Goal: Information Seeking & Learning: Check status

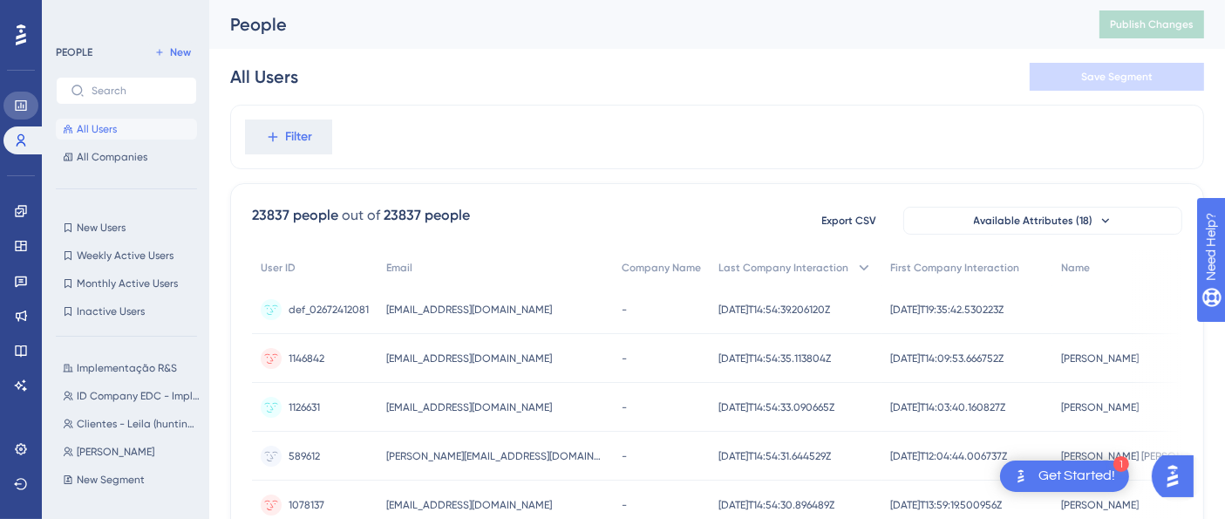
click at [18, 116] on link at bounding box center [20, 106] width 35 height 28
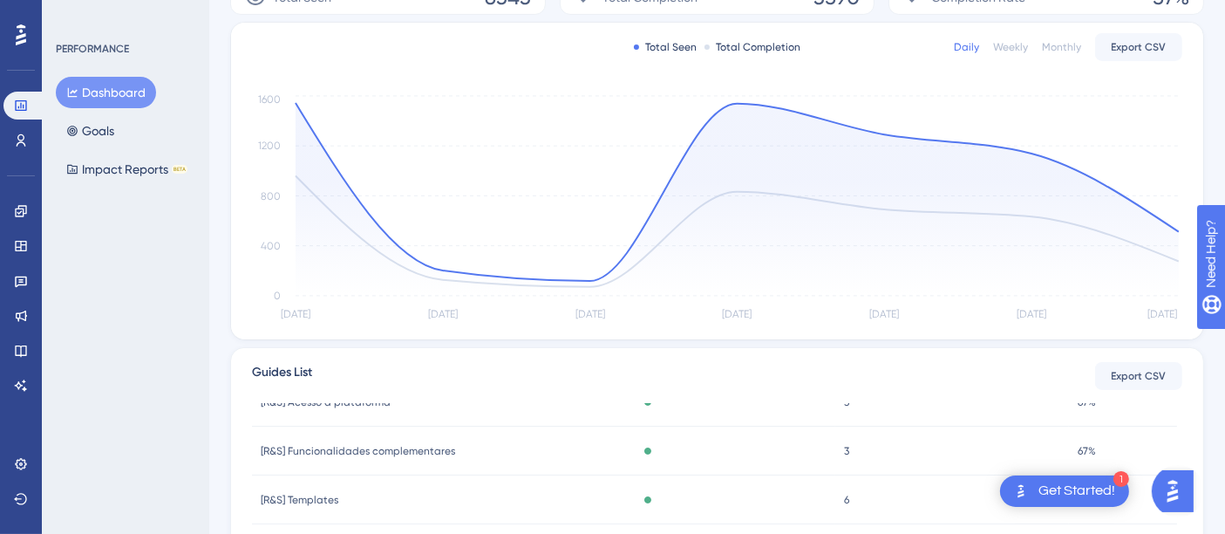
scroll to position [207, 0]
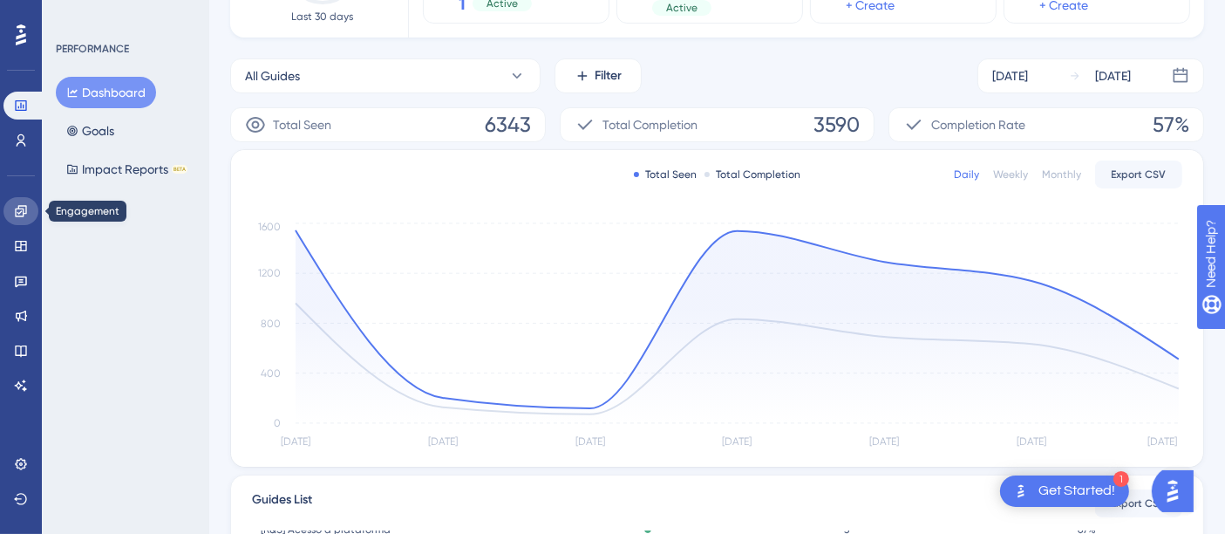
click at [25, 209] on icon at bounding box center [20, 210] width 11 height 11
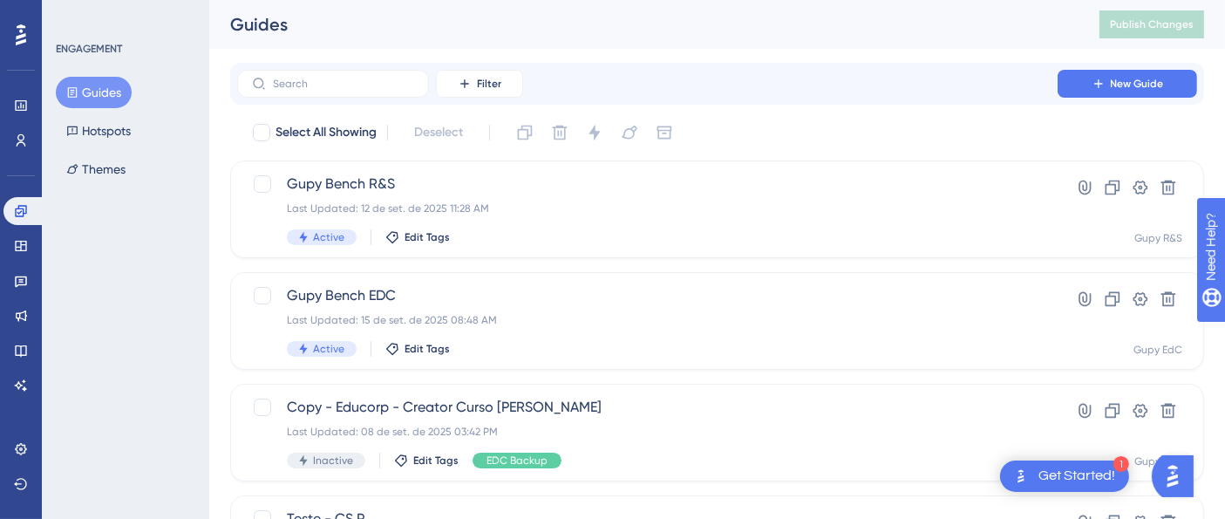
click at [37, 259] on div "Widgets" at bounding box center [20, 246] width 35 height 28
click at [24, 255] on link at bounding box center [20, 246] width 35 height 28
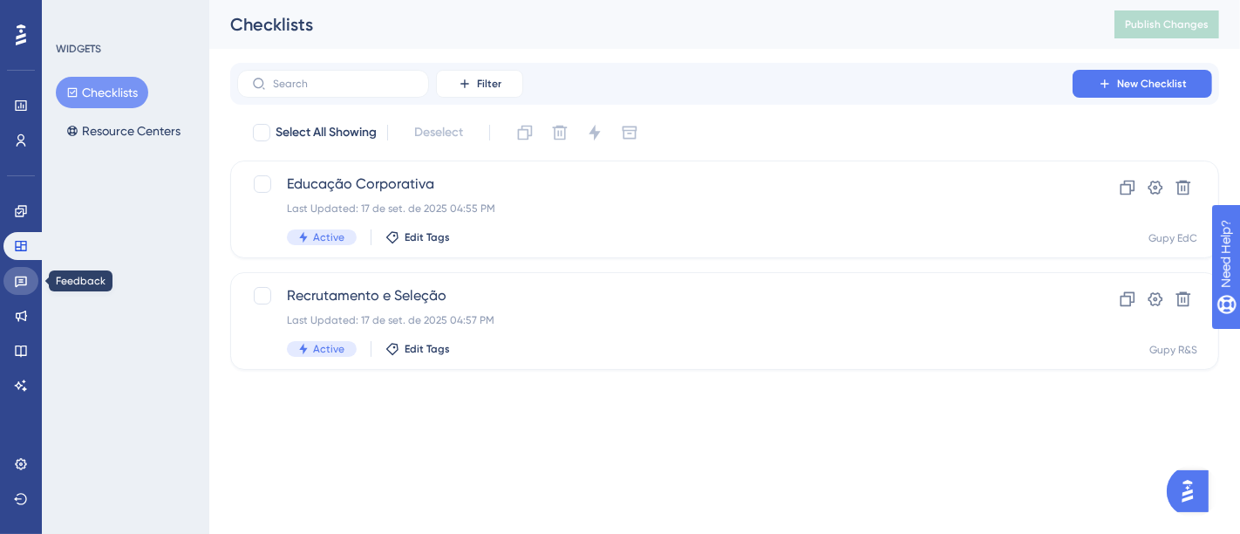
click at [34, 286] on link at bounding box center [20, 281] width 35 height 28
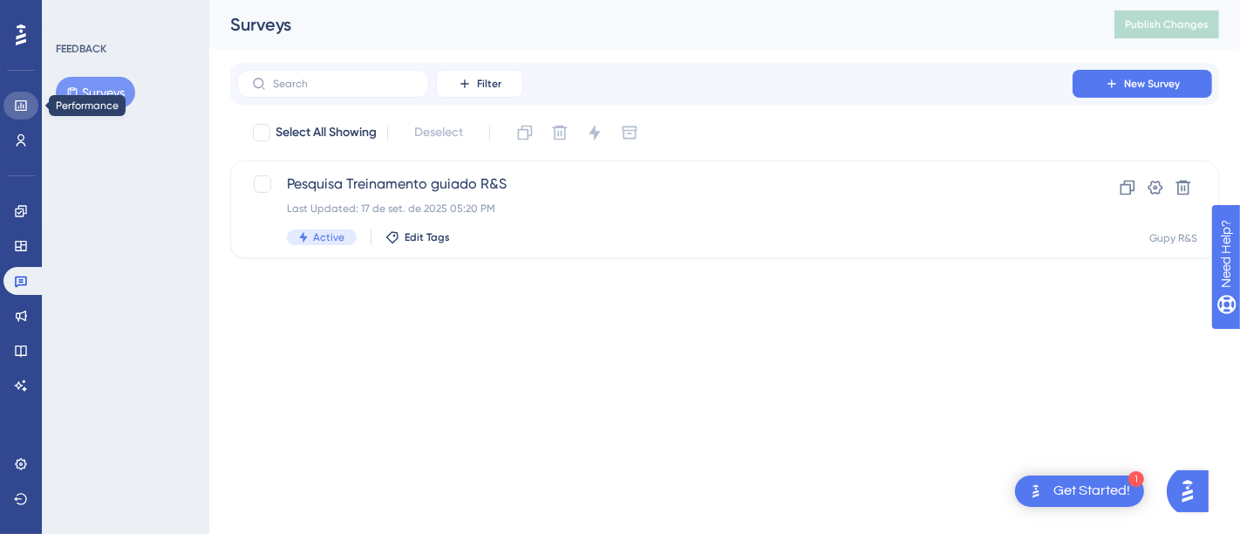
click at [26, 99] on icon at bounding box center [21, 106] width 14 height 14
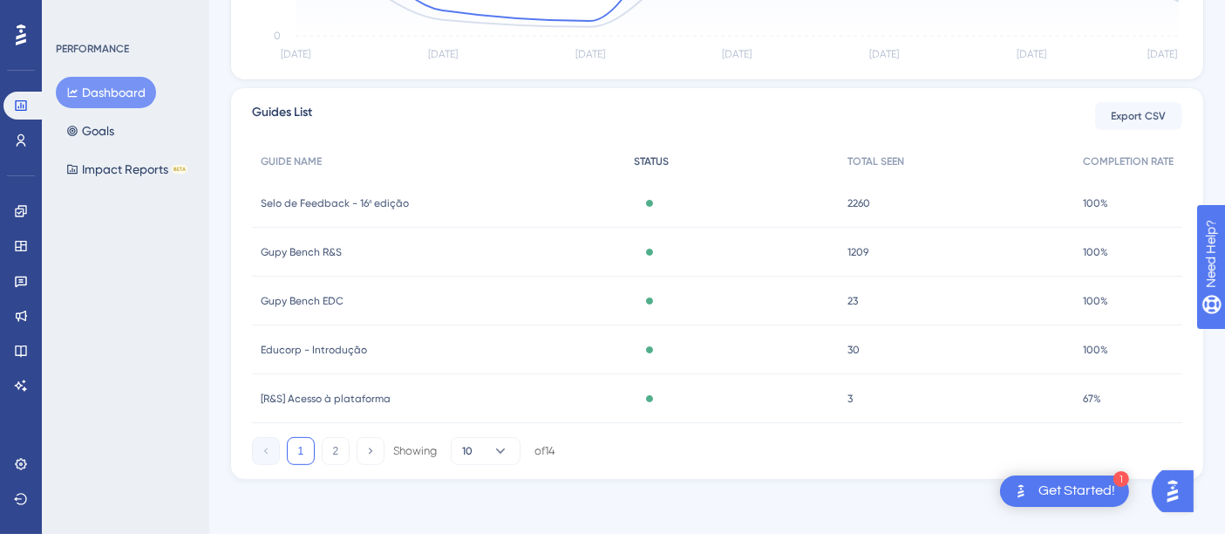
scroll to position [595, 0]
click at [334, 449] on button "2" at bounding box center [336, 450] width 28 height 28
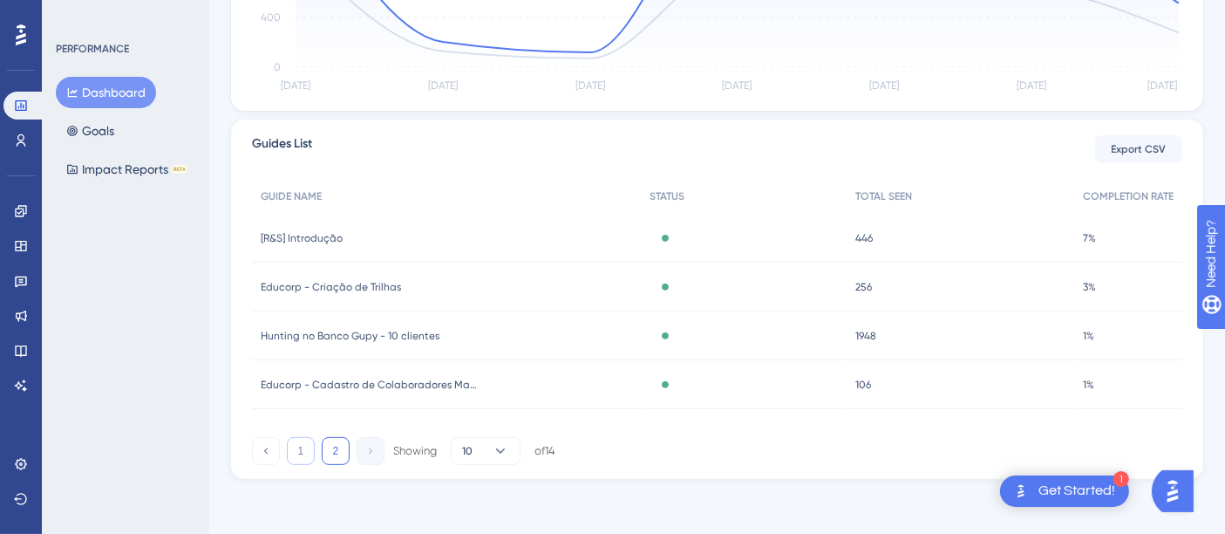
click at [289, 446] on button "1" at bounding box center [301, 451] width 28 height 28
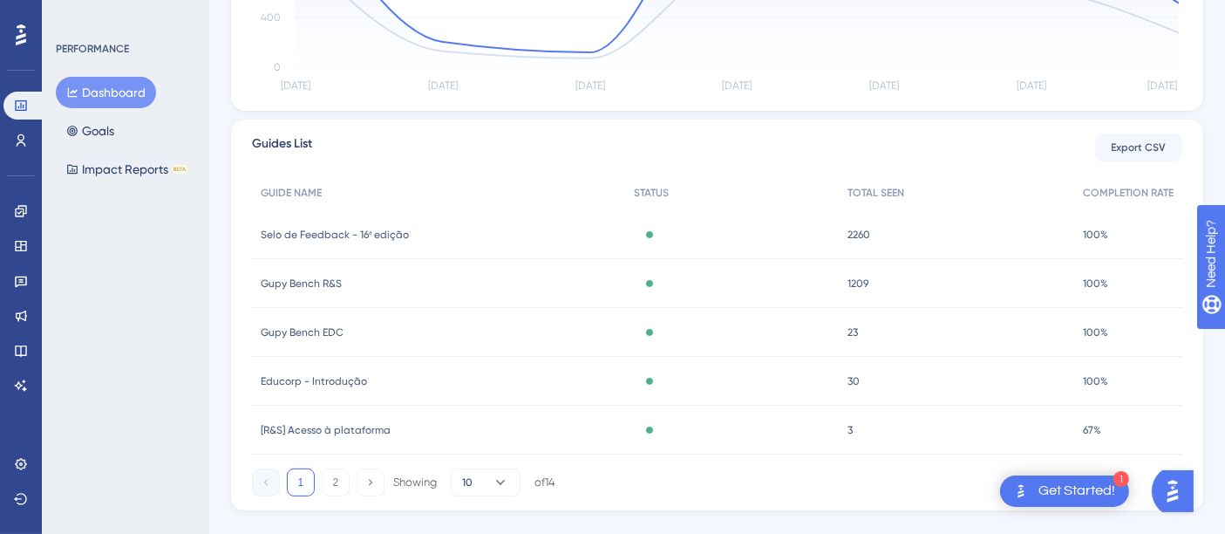
click at [376, 434] on span "[R&S] Acesso à plataforma" at bounding box center [326, 430] width 130 height 14
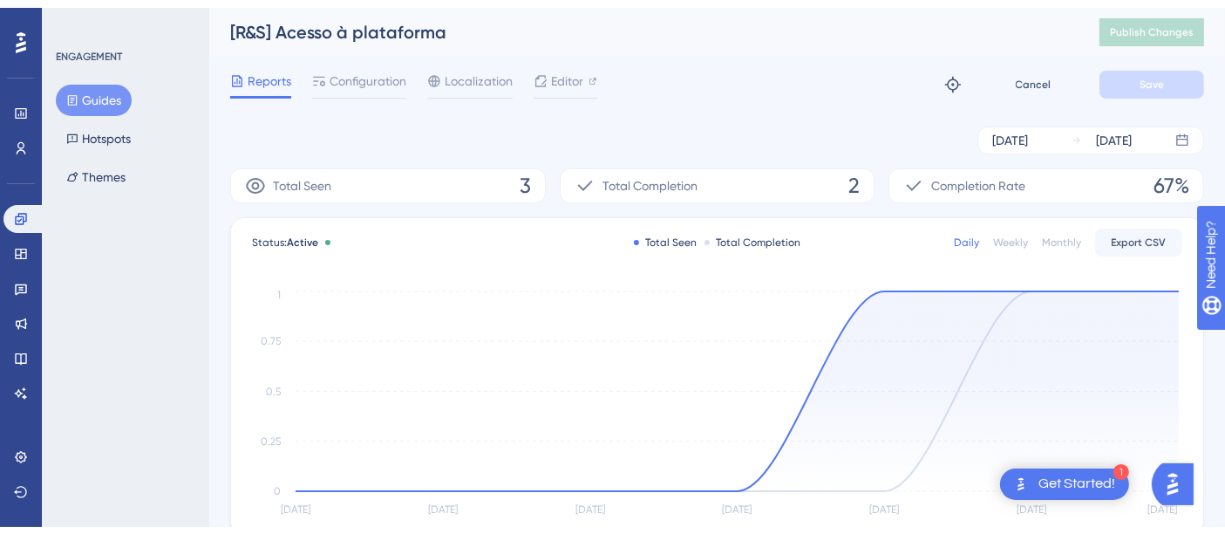
scroll to position [562, 0]
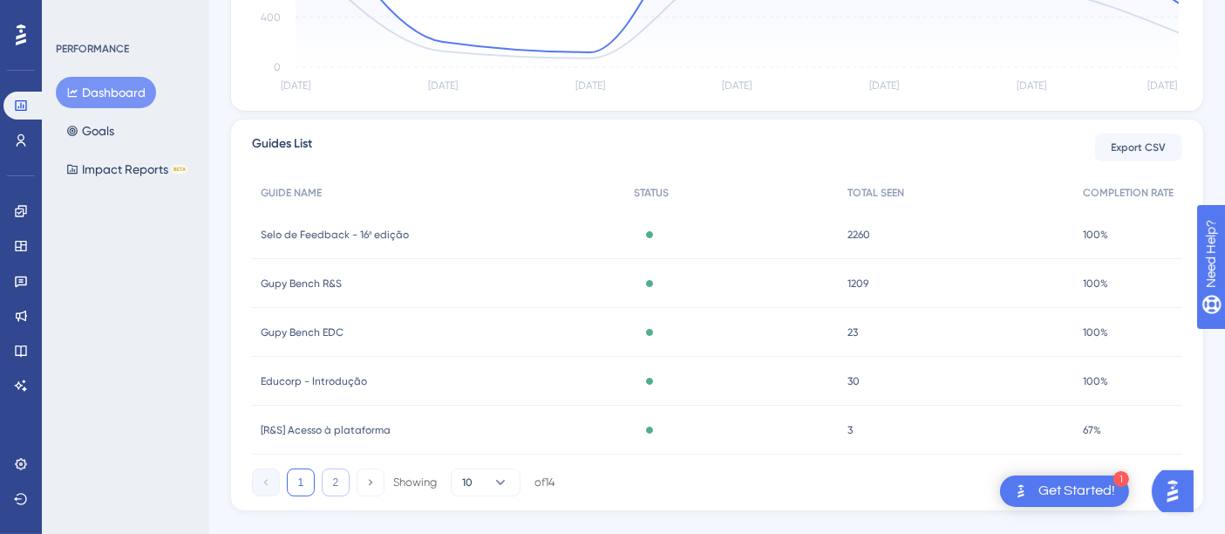
click at [338, 492] on button "2" at bounding box center [336, 482] width 28 height 28
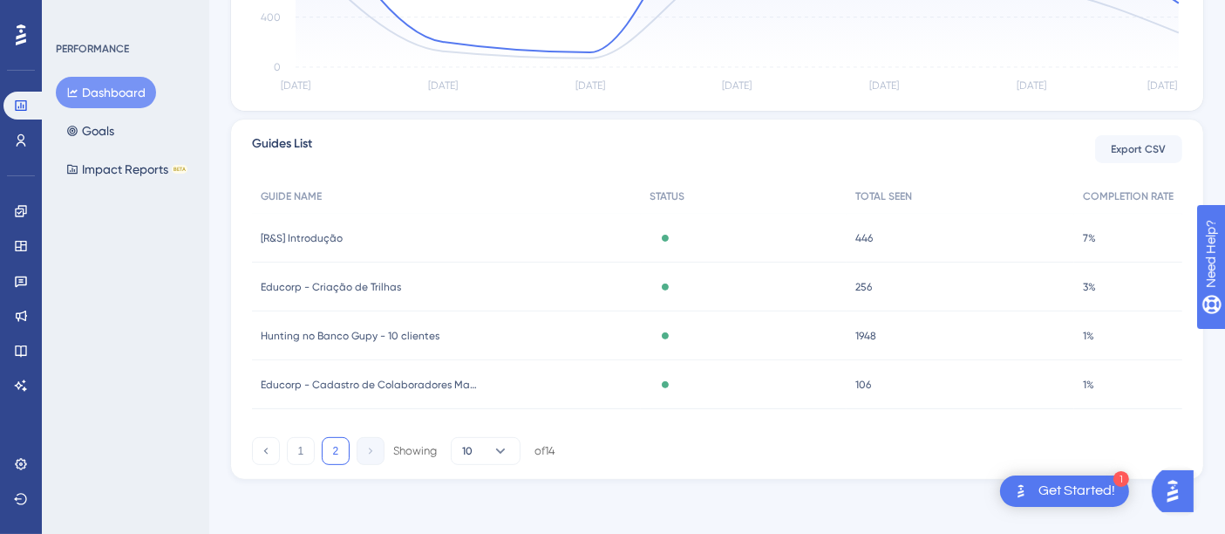
click at [395, 288] on span "Educorp - Criação de Trilhas" at bounding box center [331, 287] width 140 height 14
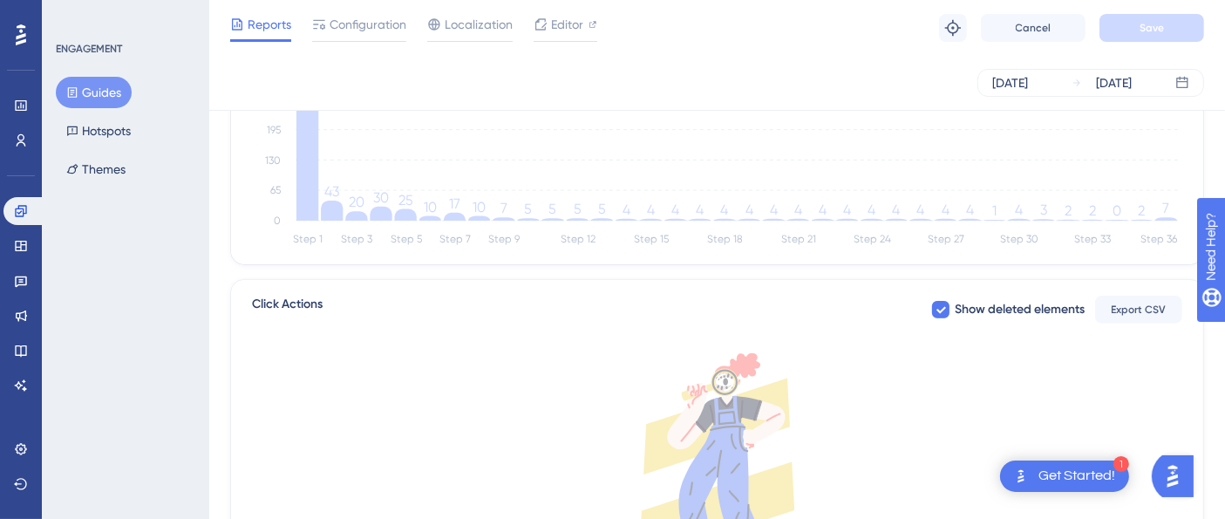
scroll to position [484, 0]
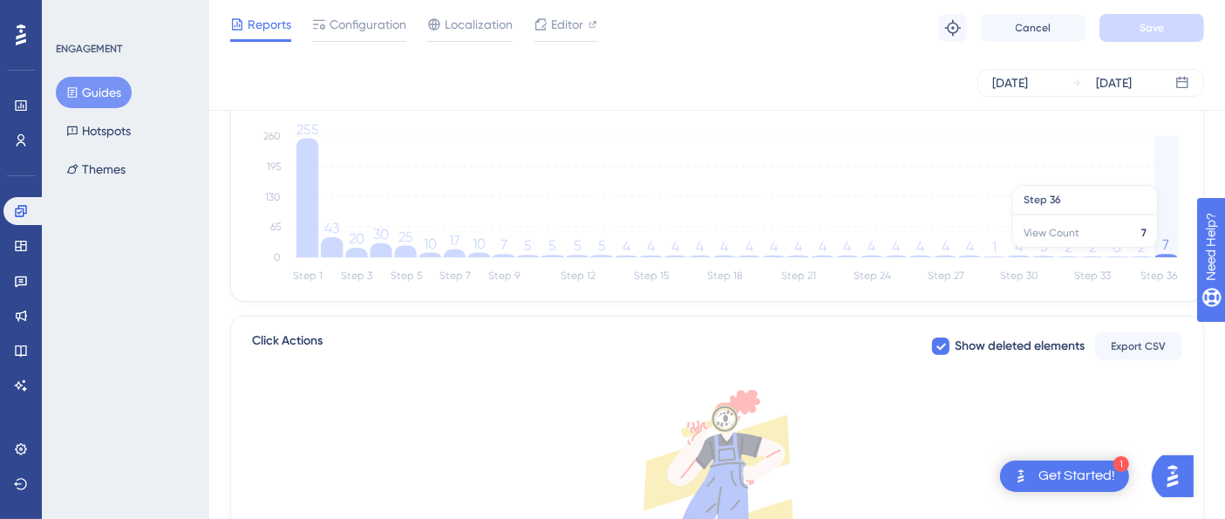
click at [1166, 255] on icon at bounding box center [1166, 255] width 22 height 3
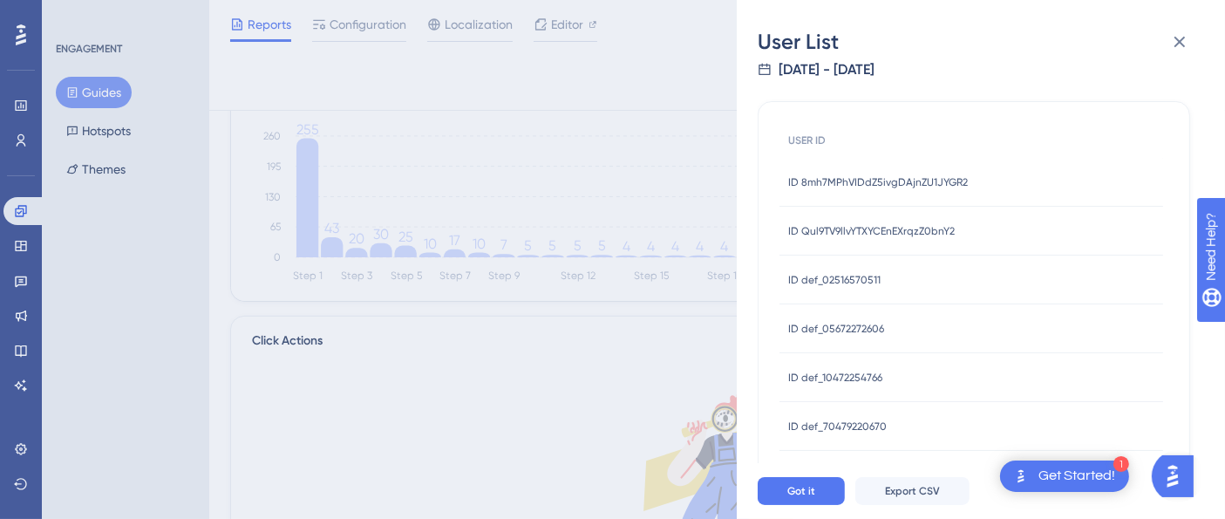
scroll to position [38, 0]
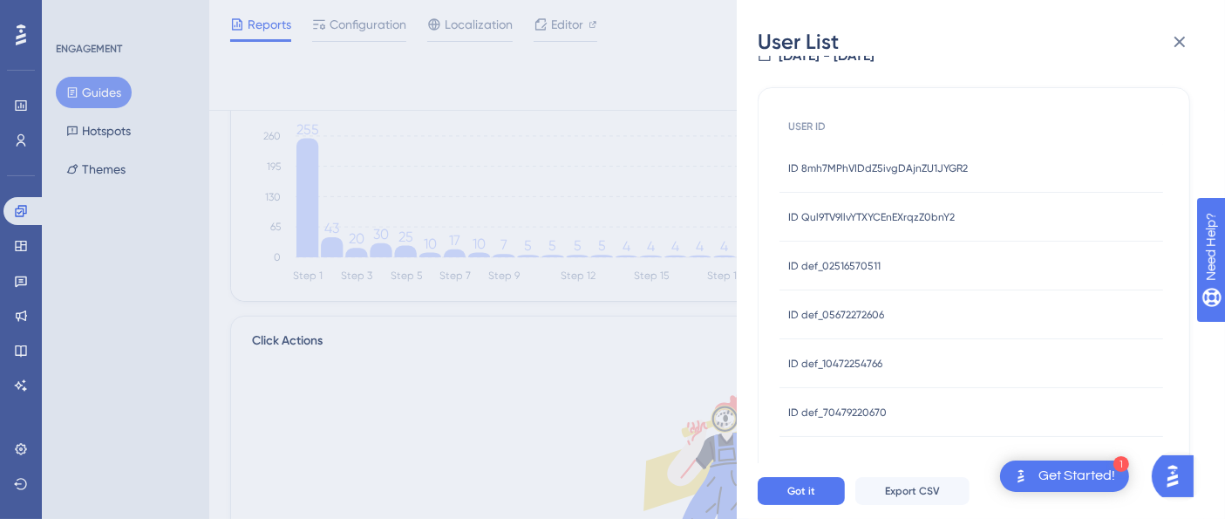
click at [866, 161] on span "ID 8mh7MPhVIDdZ5ivgDAjnZU1JYGR2" at bounding box center [878, 168] width 180 height 14
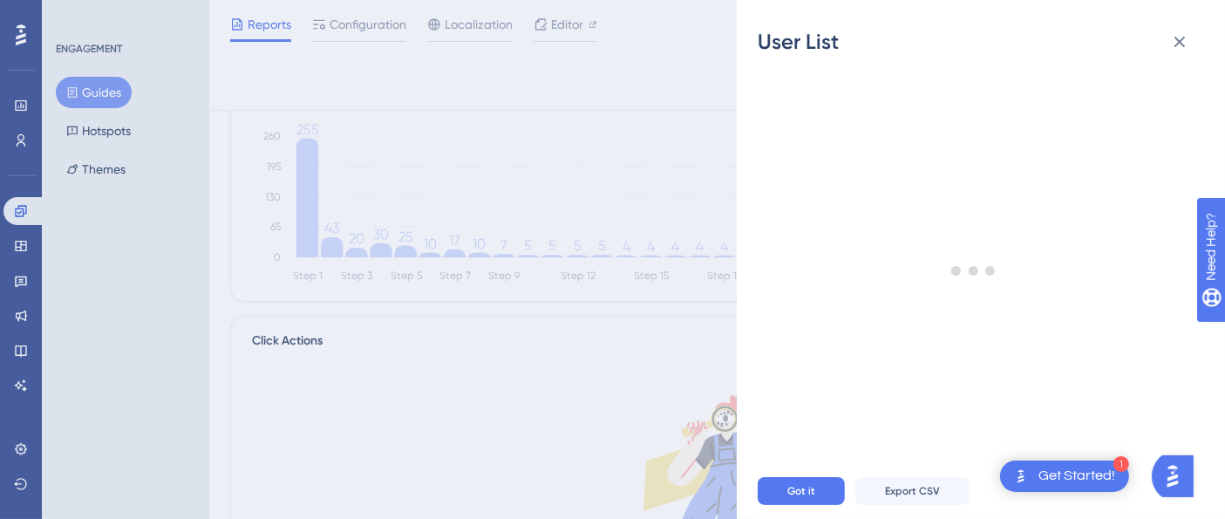
scroll to position [0, 0]
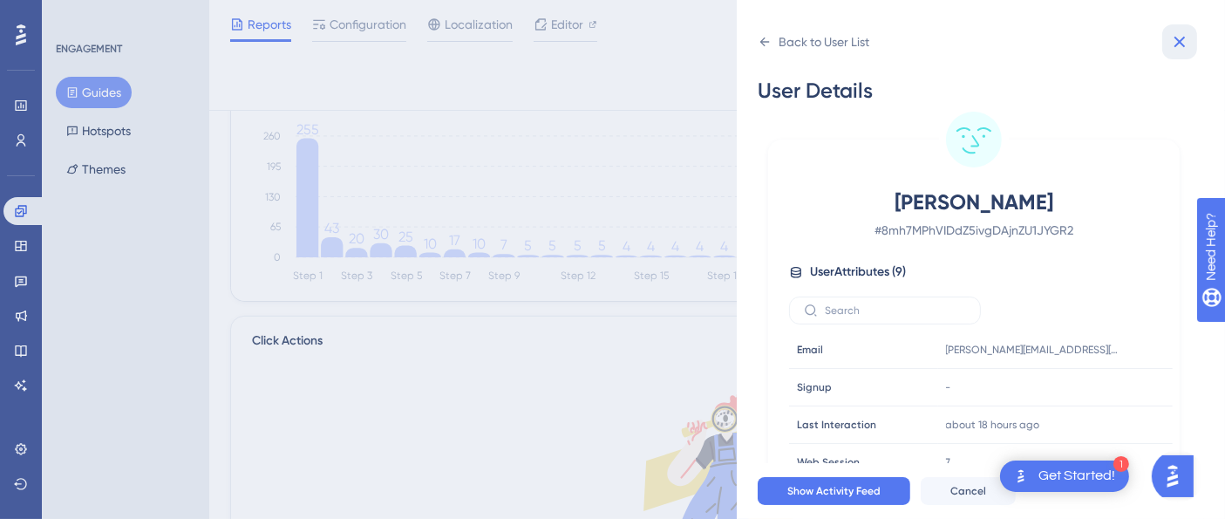
click at [1168, 44] on button at bounding box center [1179, 41] width 35 height 35
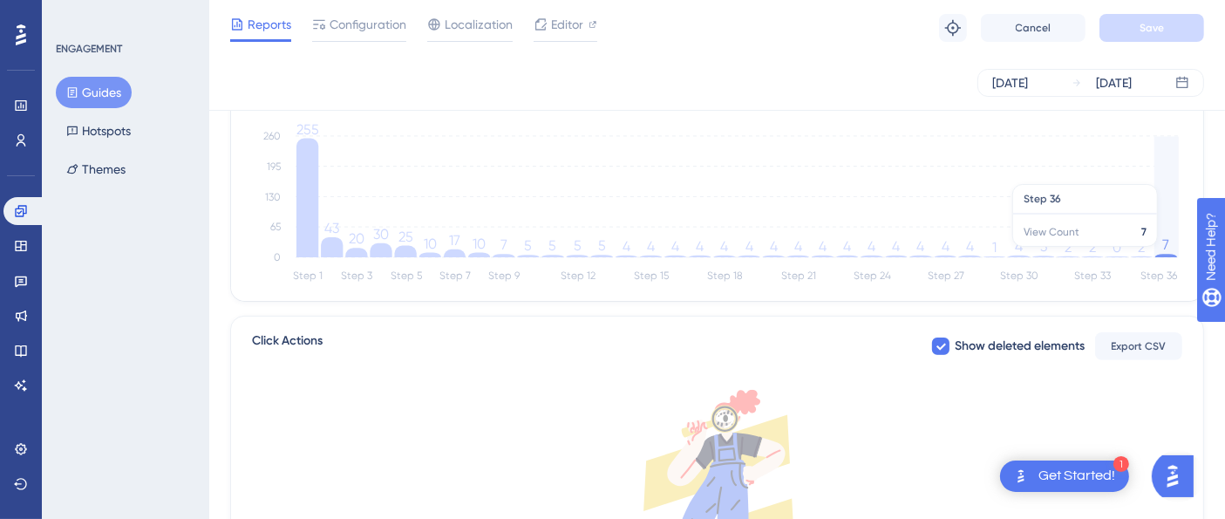
click at [1168, 254] on icon at bounding box center [1166, 255] width 22 height 3
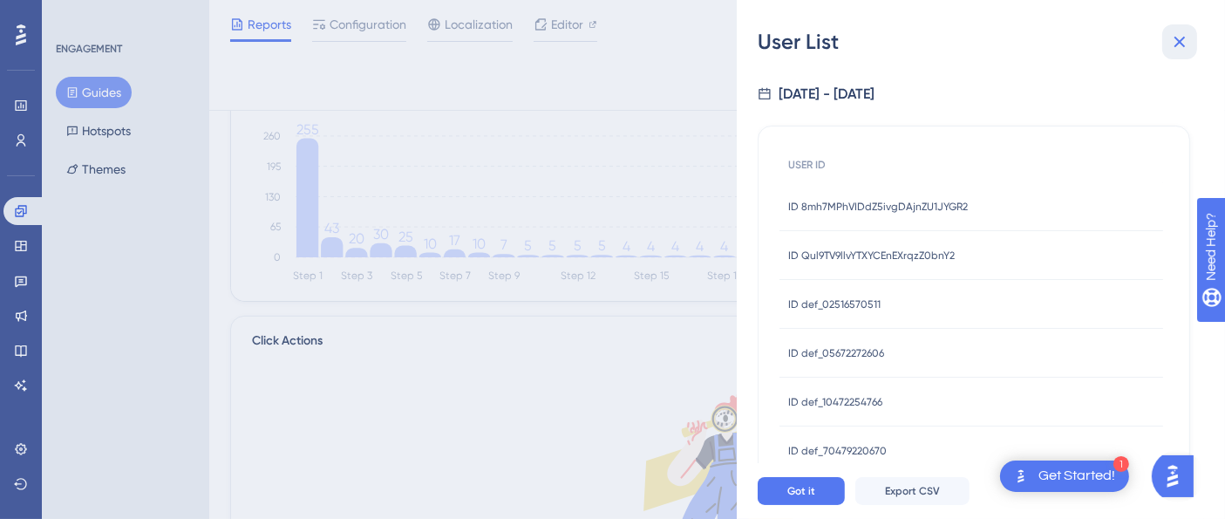
click at [1182, 45] on icon at bounding box center [1179, 41] width 21 height 21
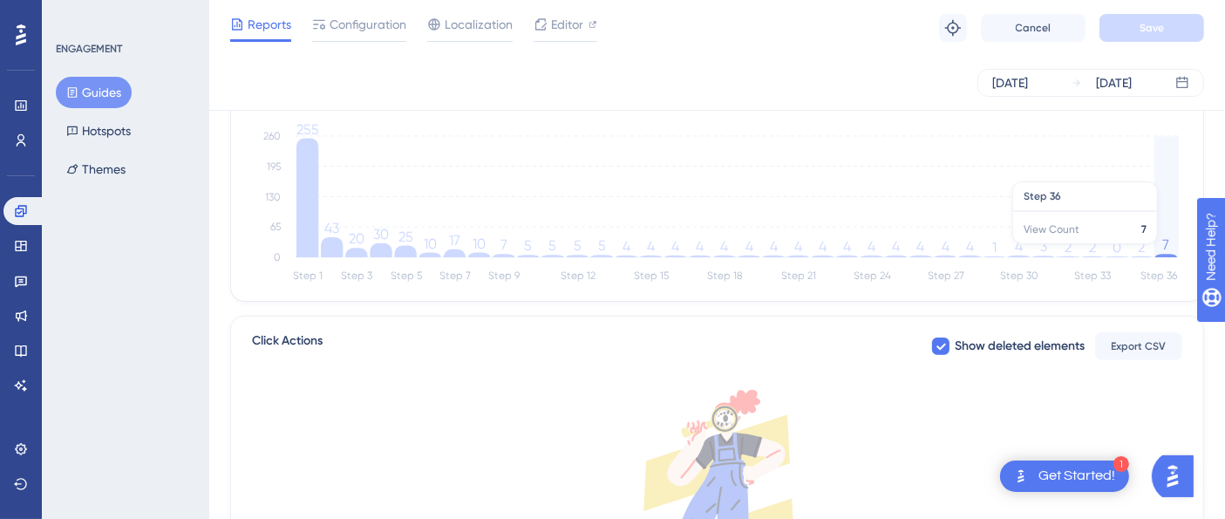
click at [1160, 252] on icon "Step 1 Step 3 Step 5 Step 7 Step 9 Step 12 Step 15 Step 18 Step 21 Step 24 Step…" at bounding box center [717, 203] width 931 height 167
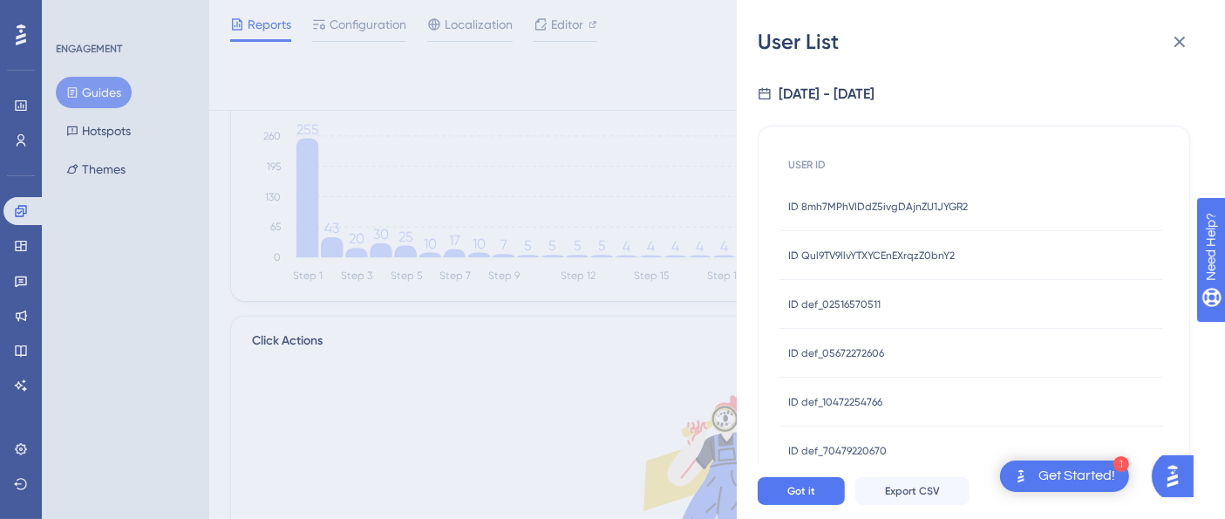
click at [877, 255] on span "ID Qul9TV9llvYTXYCEnEXrqzZ0bnY2" at bounding box center [871, 256] width 167 height 14
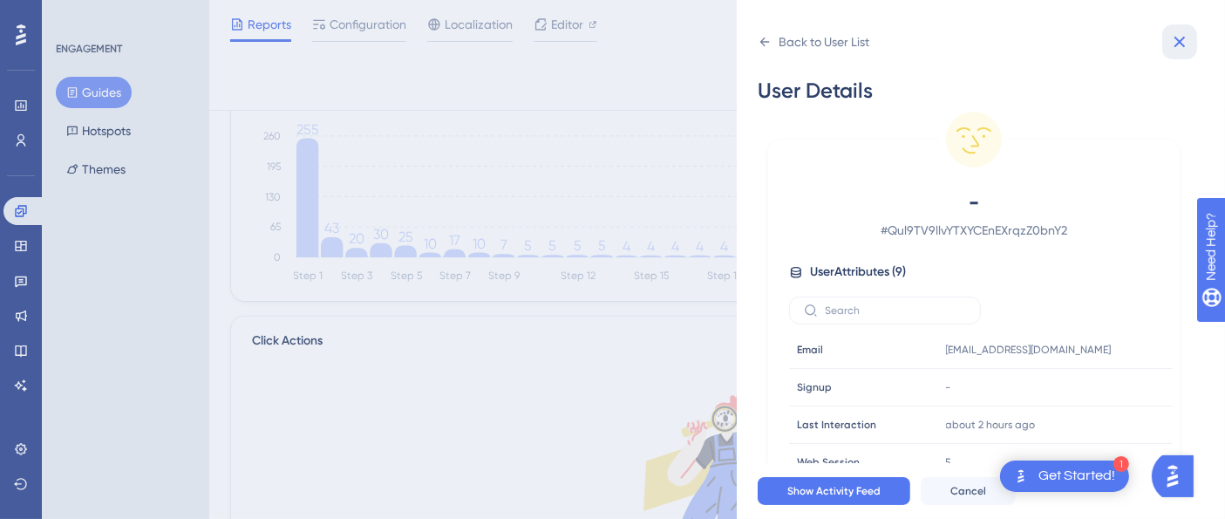
click at [1179, 47] on icon at bounding box center [1179, 41] width 21 height 21
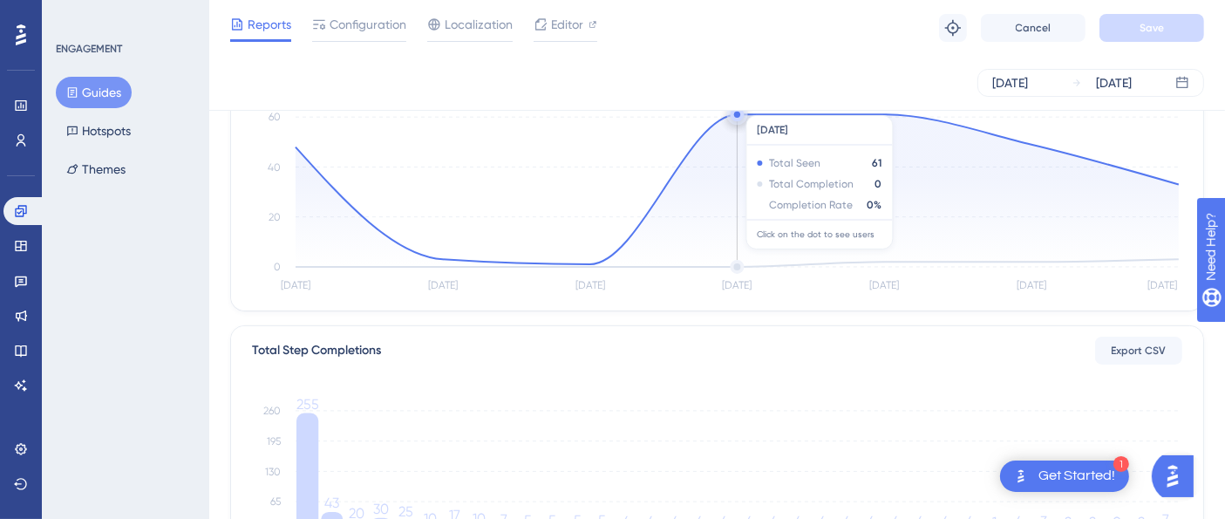
scroll to position [290, 0]
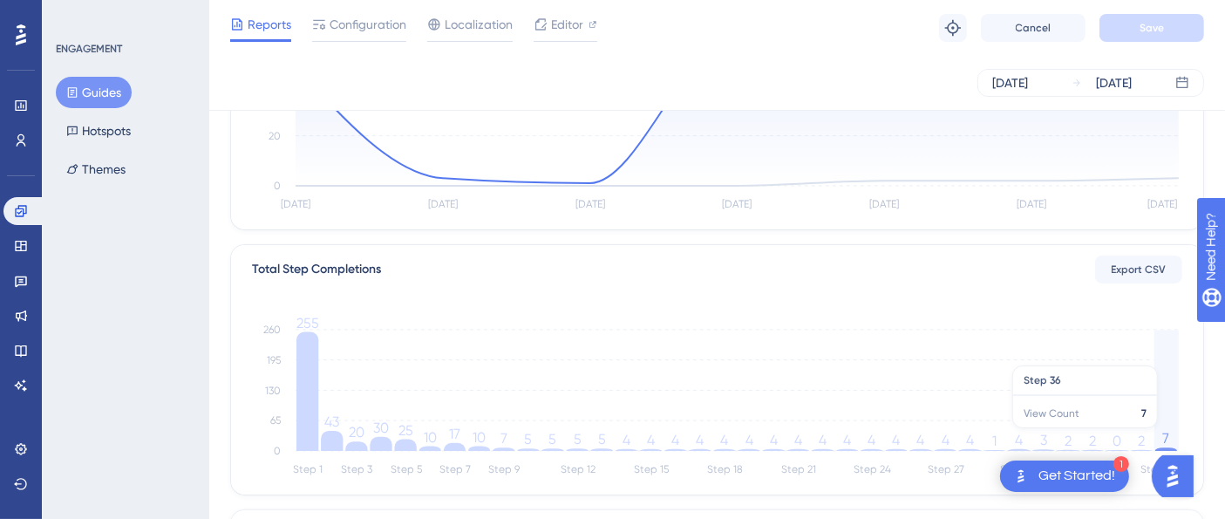
click at [1167, 436] on tspan "7" at bounding box center [1166, 438] width 7 height 17
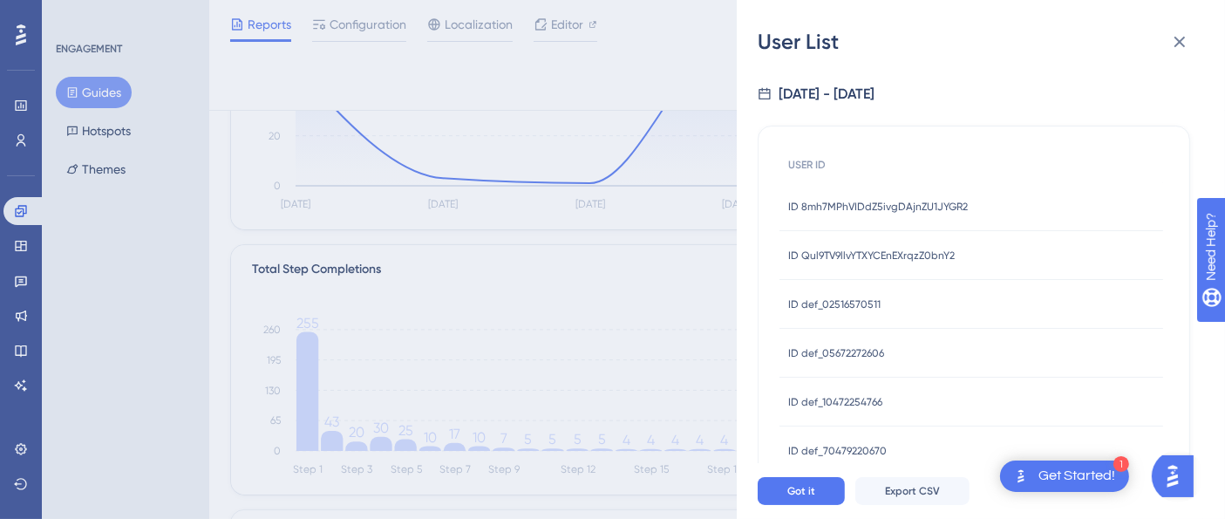
click at [848, 310] on span "ID def_02516570511" at bounding box center [834, 304] width 92 height 14
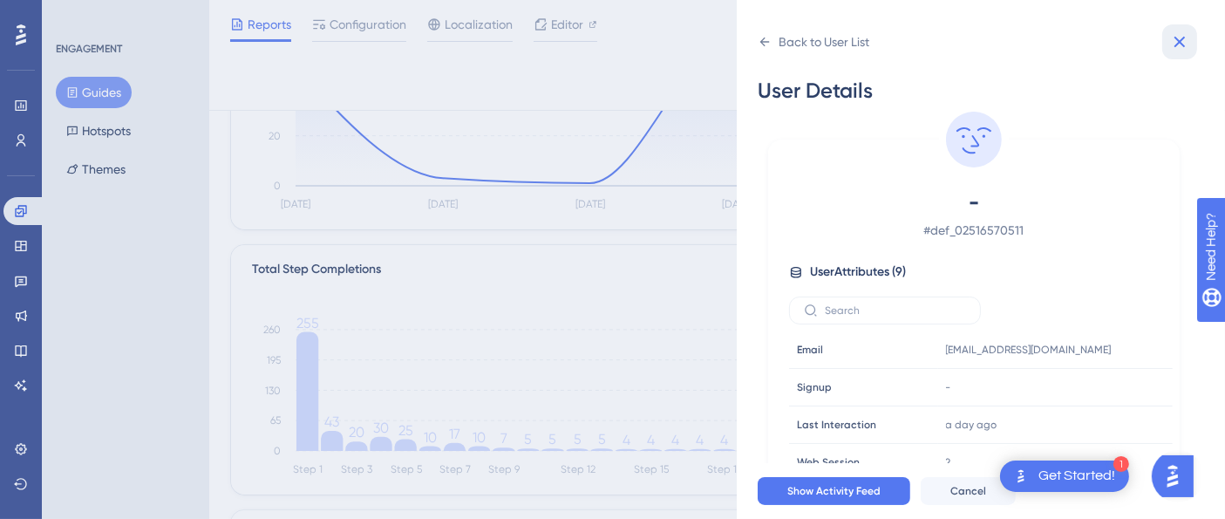
click at [1182, 38] on icon at bounding box center [1180, 42] width 11 height 11
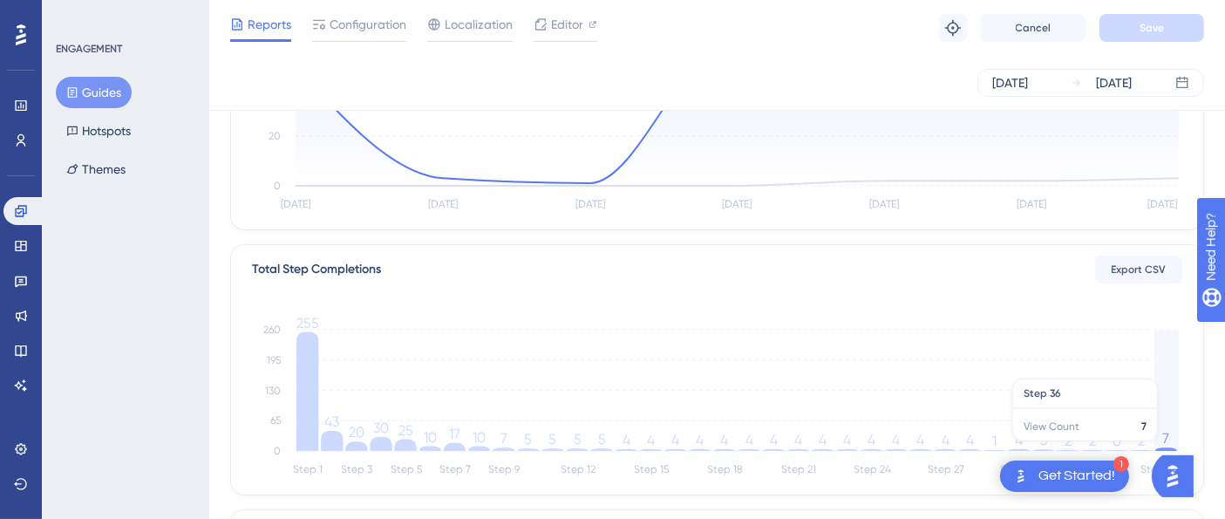
click at [1170, 442] on icon "Step 1 Step 3 Step 5 Step 7 Step 9 Step 12 Step 15 Step 18 Step 21 Step 24 Step…" at bounding box center [717, 397] width 931 height 167
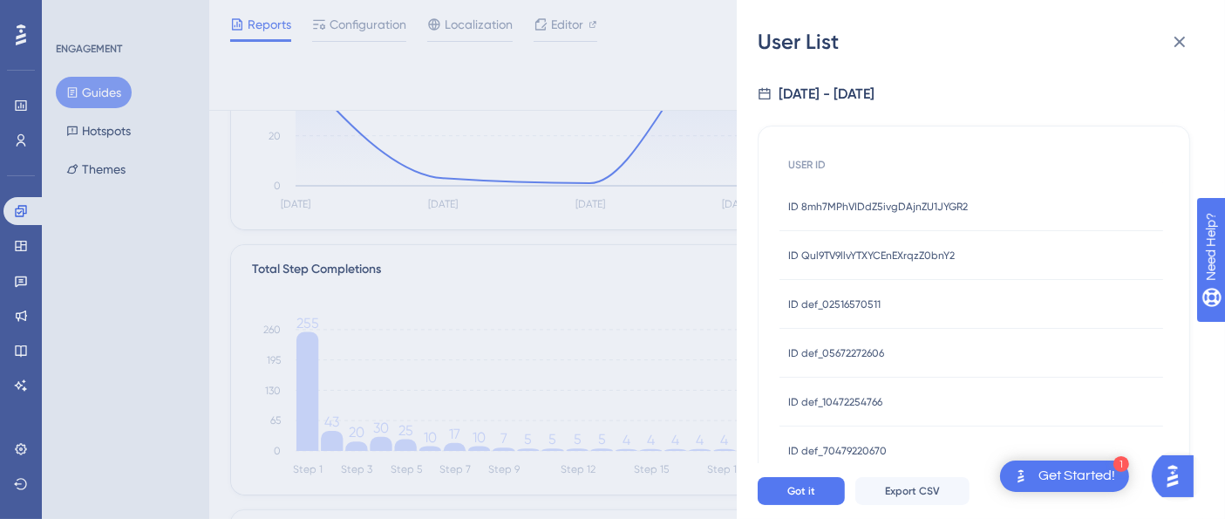
drag, startPoint x: 831, startPoint y: 301, endPoint x: 834, endPoint y: 310, distance: 9.4
click at [830, 302] on span "ID def_02516570511" at bounding box center [834, 304] width 92 height 14
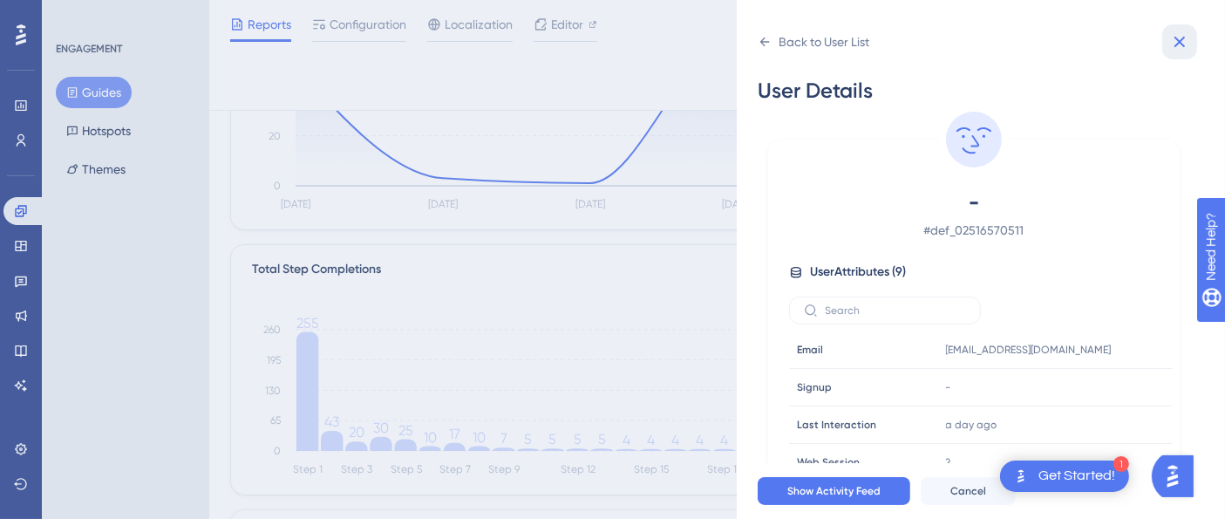
drag, startPoint x: 1189, startPoint y: 51, endPoint x: 1235, endPoint y: 247, distance: 201.6
click at [1187, 51] on icon at bounding box center [1179, 41] width 21 height 21
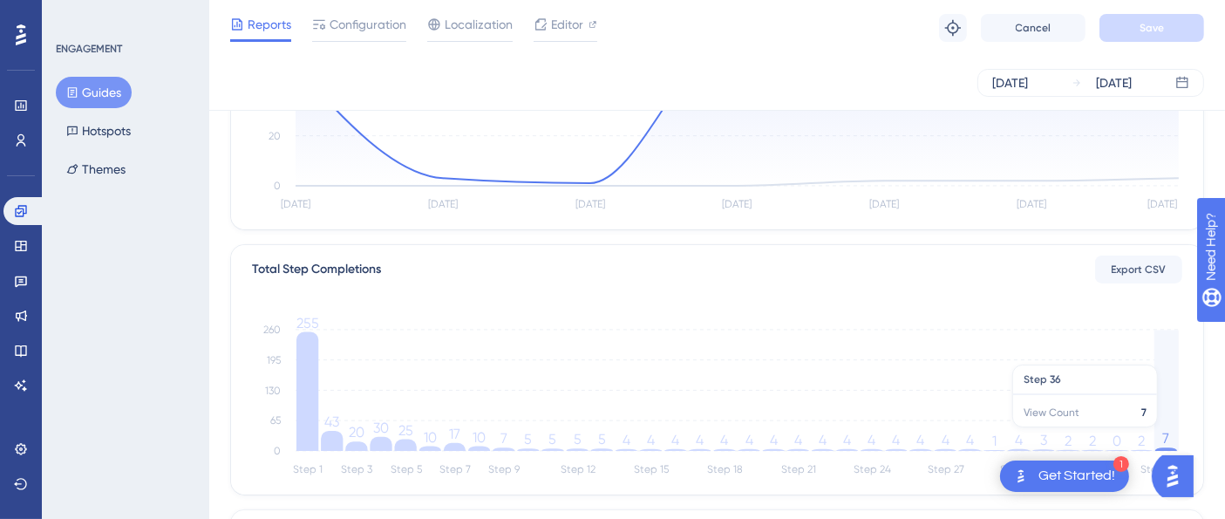
click at [1160, 434] on icon "Step 1 Step 3 Step 5 Step 7 Step 9 Step 12 Step 15 Step 18 Step 21 Step 24 Step…" at bounding box center [717, 397] width 931 height 167
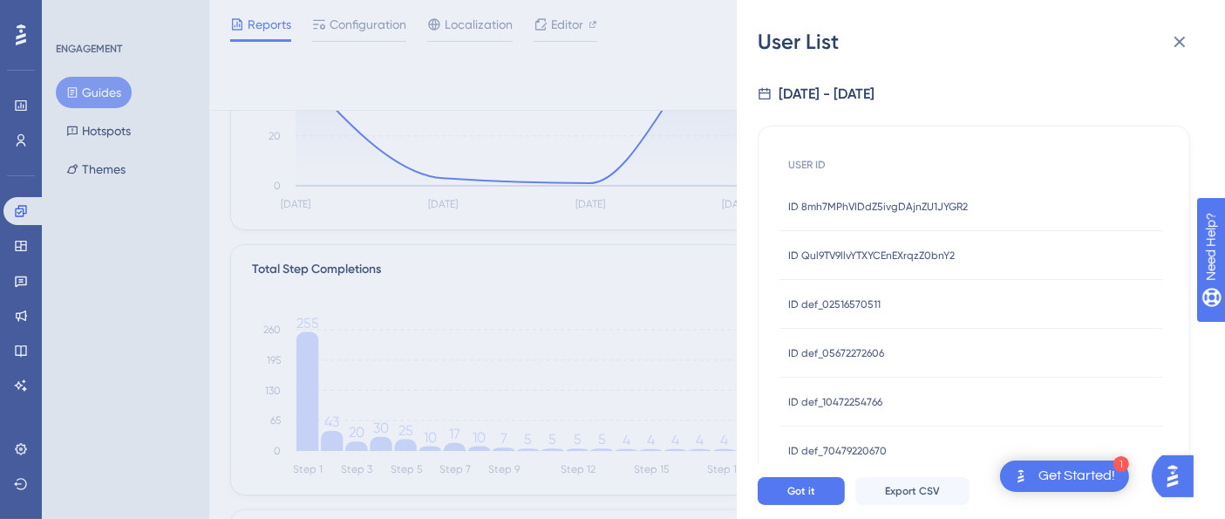
click at [880, 350] on span "ID def_05672272606" at bounding box center [836, 353] width 96 height 14
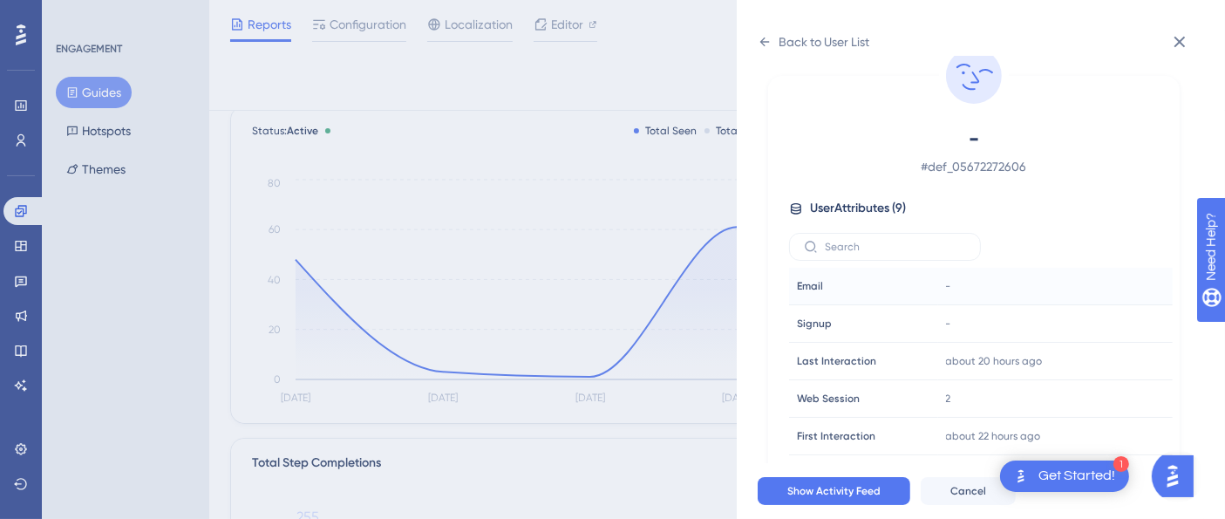
scroll to position [122, 0]
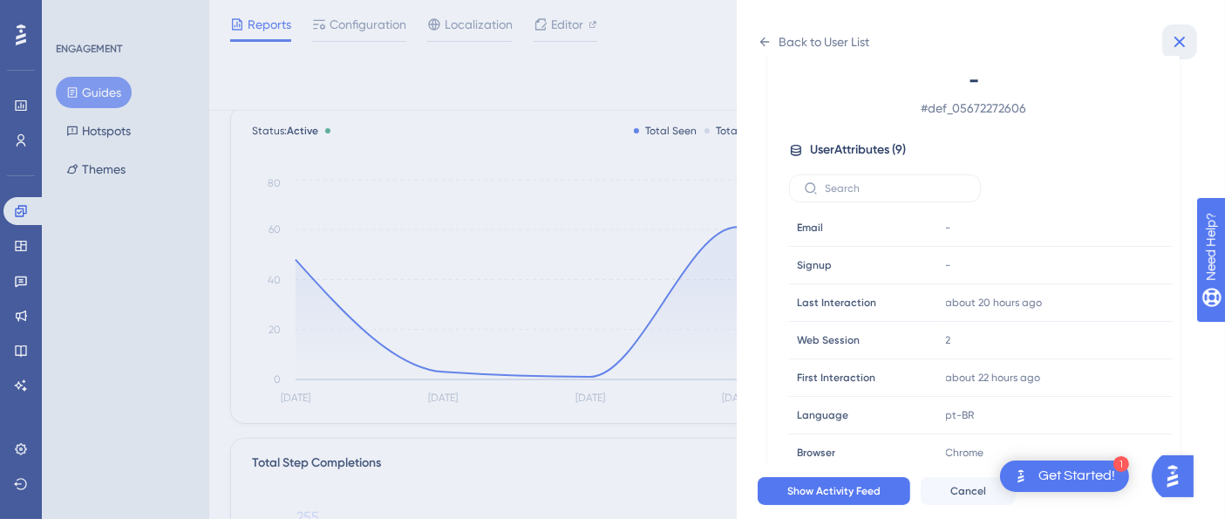
click at [1191, 41] on button at bounding box center [1179, 41] width 35 height 35
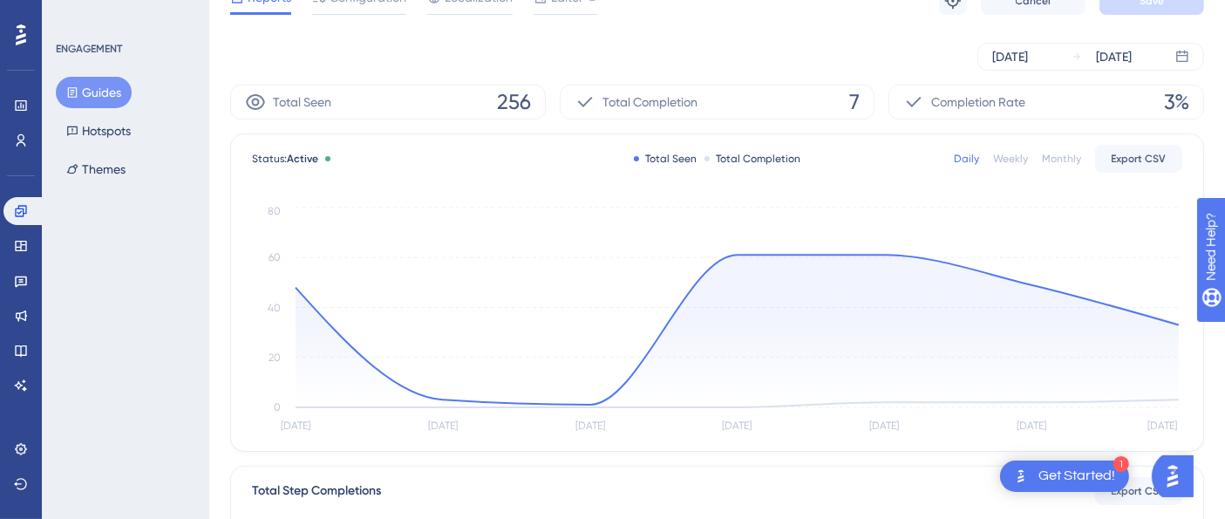
scroll to position [290, 0]
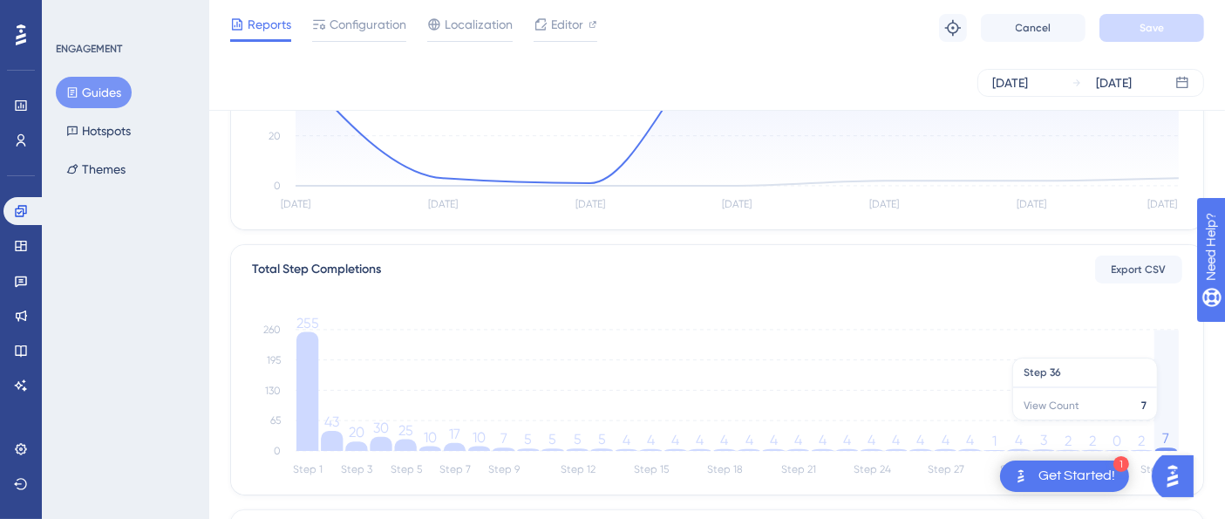
click at [1168, 428] on icon "Step 1 Step 3 Step 5 Step 7 Step 9 Step 12 Step 15 Step 18 Step 21 Step 24 Step…" at bounding box center [717, 397] width 931 height 167
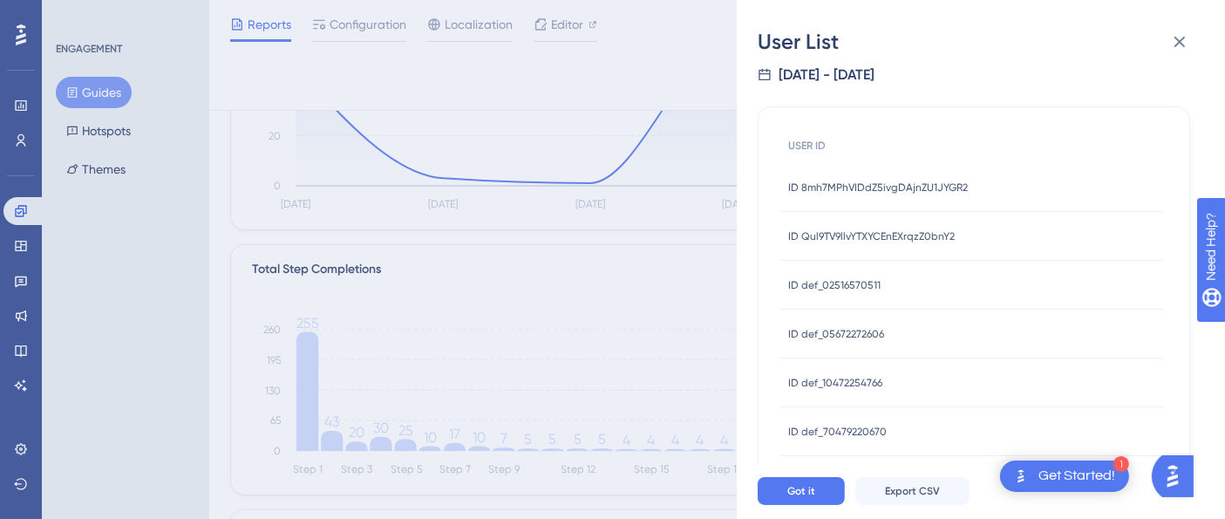
scroll to position [38, 0]
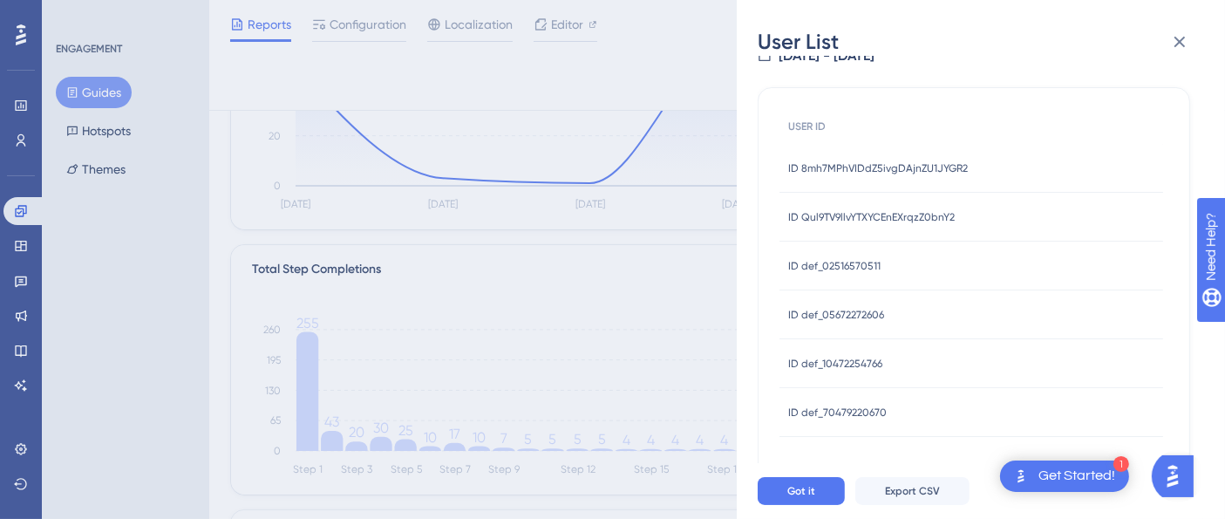
click at [890, 360] on div "ID def_10472254766 ID def_10472254766" at bounding box center [972, 363] width 384 height 49
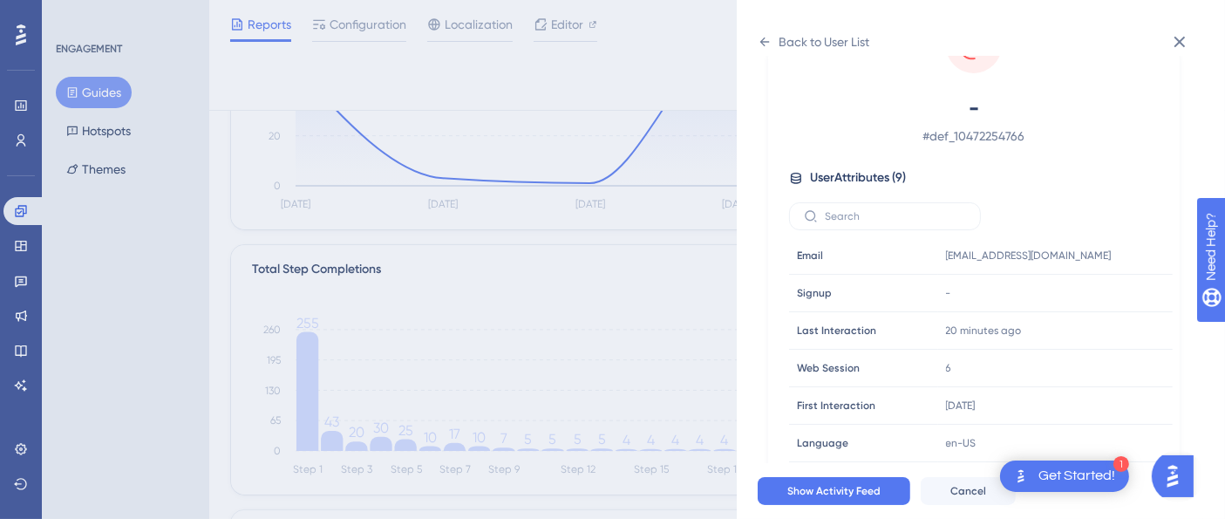
scroll to position [122, 0]
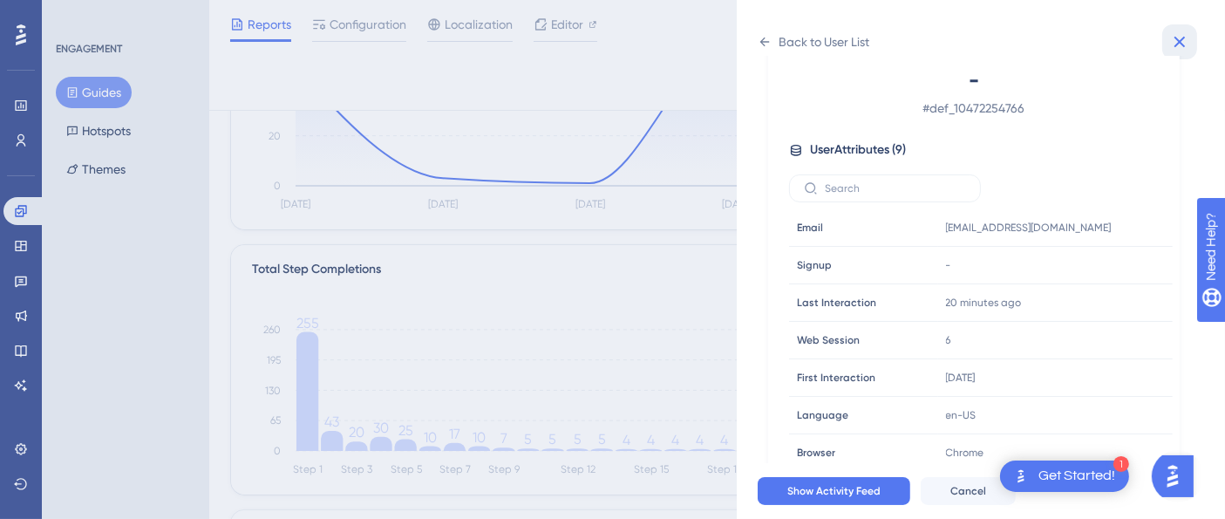
drag, startPoint x: 1195, startPoint y: 30, endPoint x: 1195, endPoint y: 223, distance: 193.6
click at [1195, 31] on button at bounding box center [1179, 41] width 35 height 35
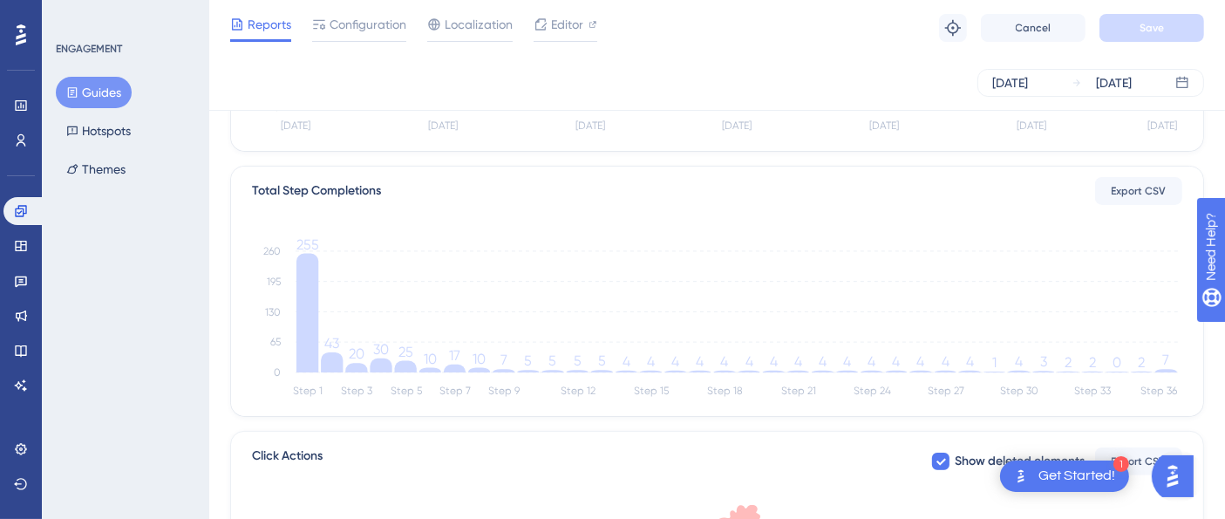
scroll to position [387, 0]
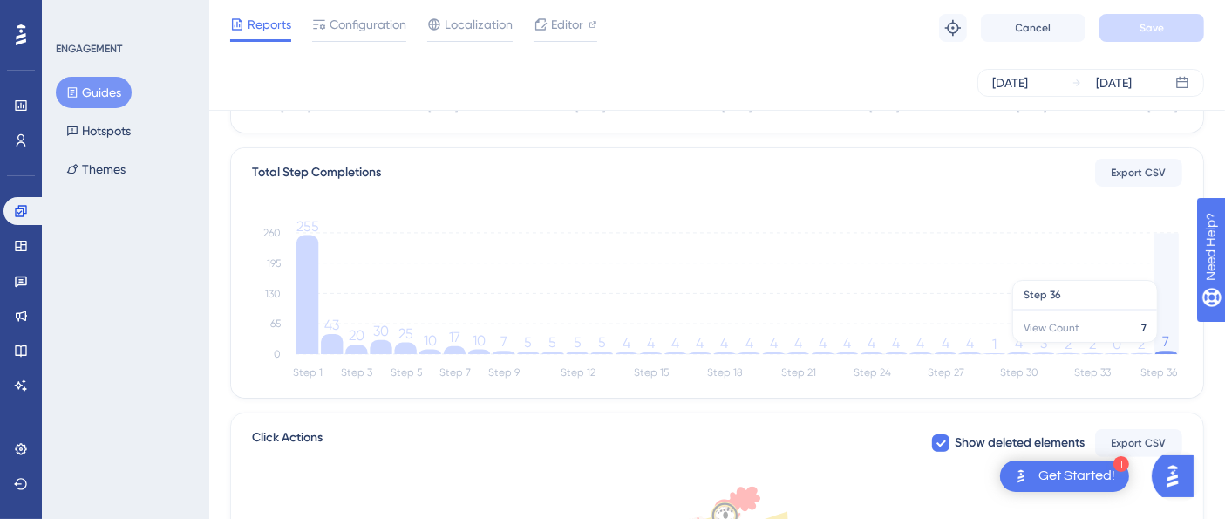
click at [1164, 351] on icon at bounding box center [1166, 352] width 22 height 3
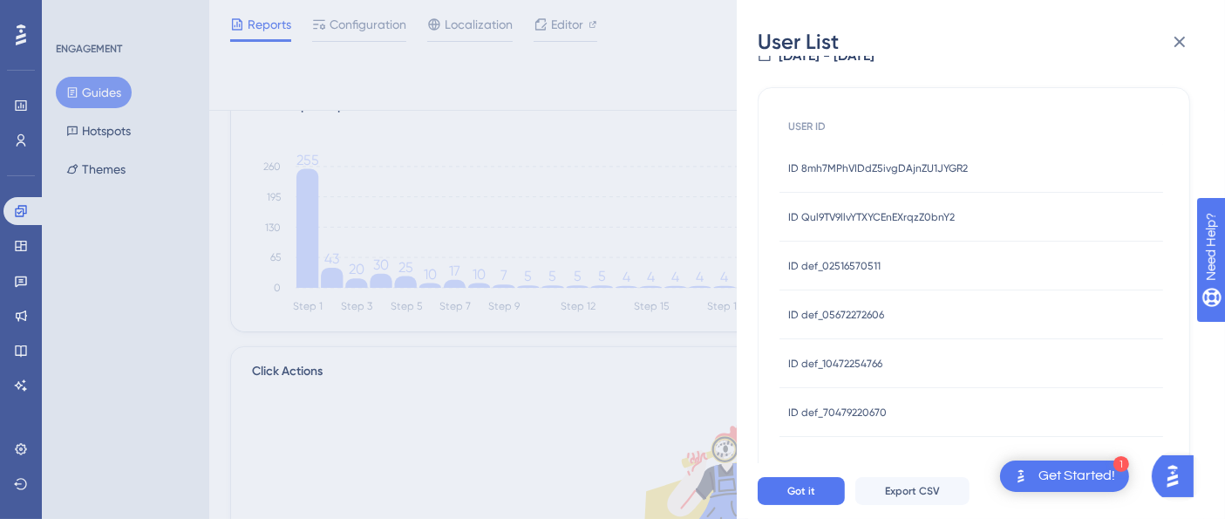
scroll to position [484, 0]
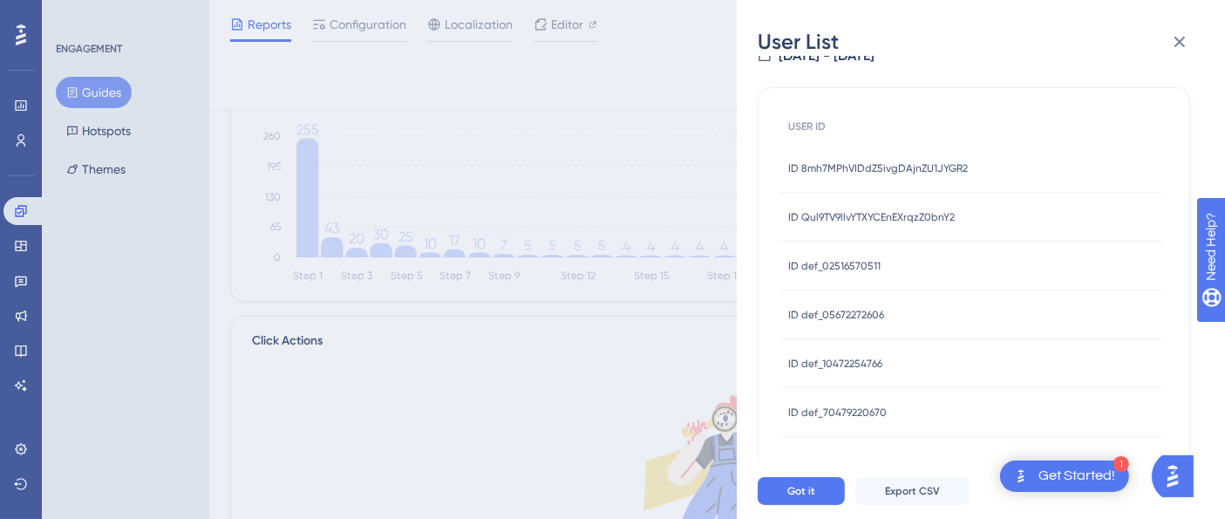
click at [891, 419] on div "ID def_70479220670 ID def_70479220670" at bounding box center [972, 412] width 384 height 49
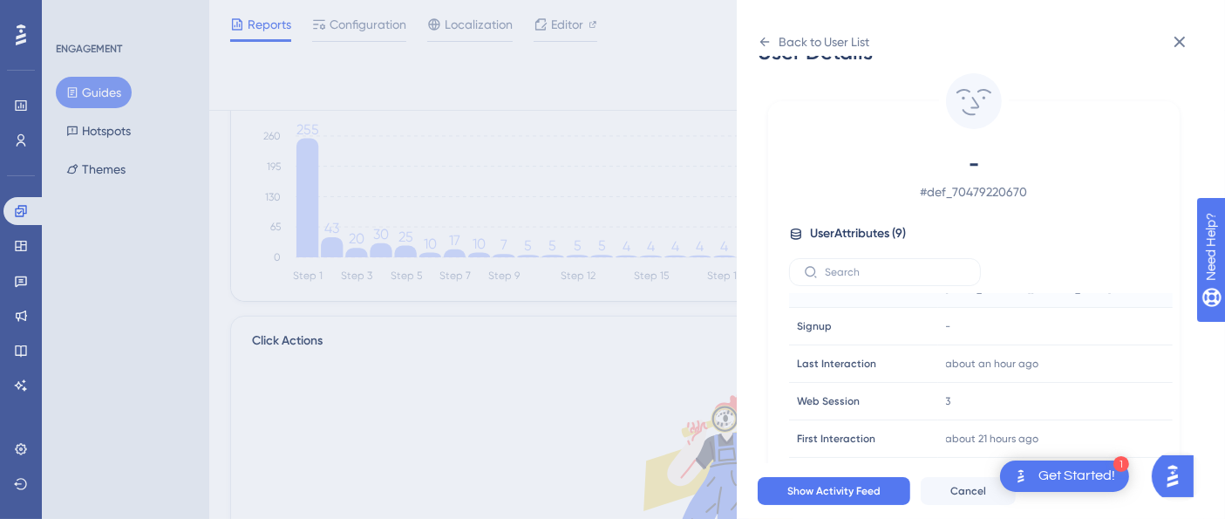
scroll to position [0, 0]
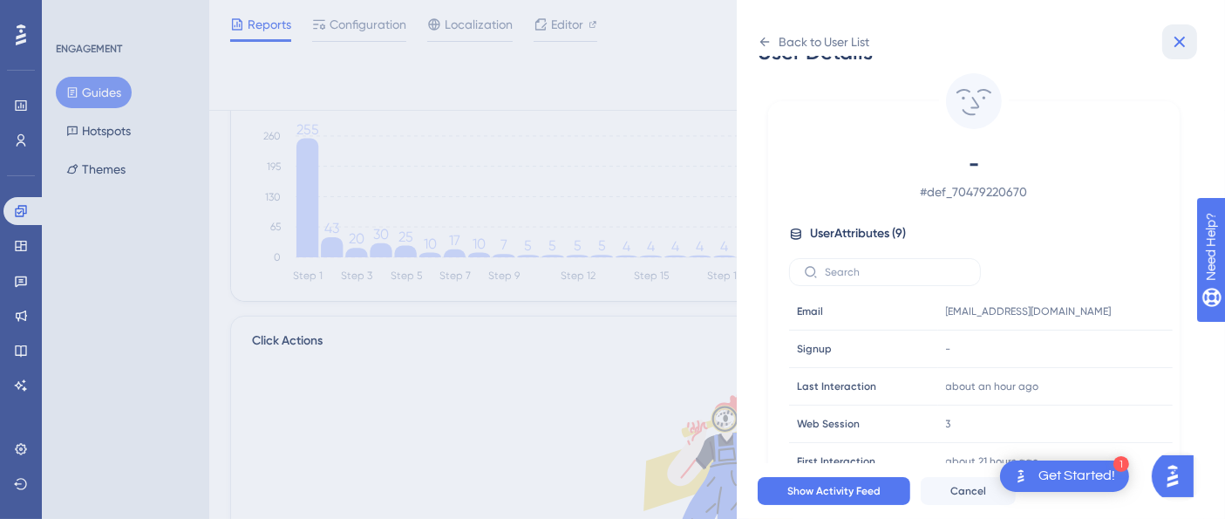
click at [1184, 41] on icon at bounding box center [1179, 41] width 21 height 21
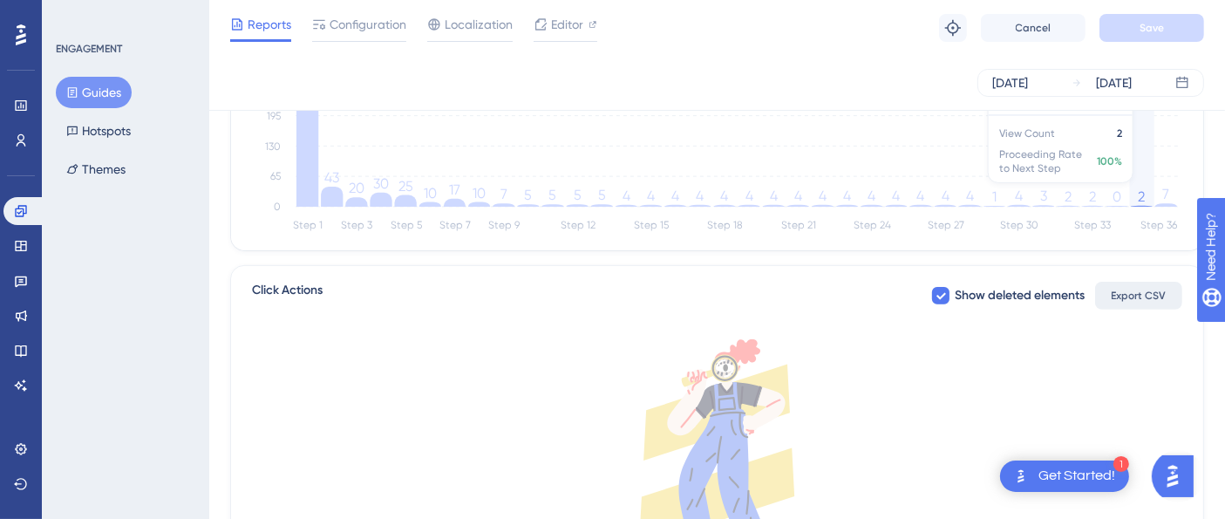
scroll to position [581, 0]
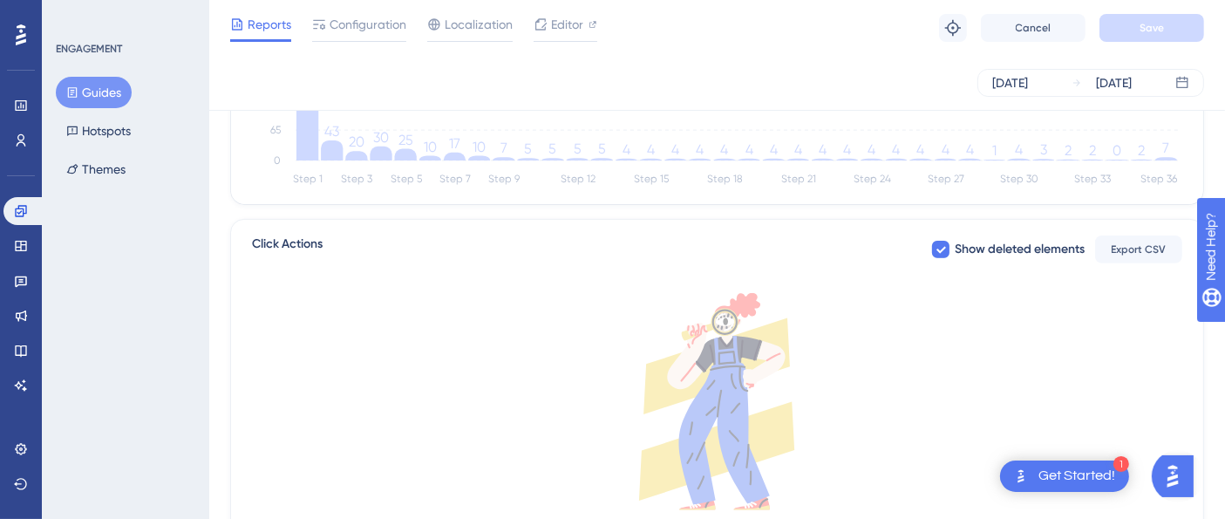
click at [1166, 166] on icon "Step 1 Step 3 Step 5 Step 7 Step 9 Step 12 Step 15 Step 18 Step 21 Step 24 Step…" at bounding box center [717, 107] width 931 height 167
click at [1170, 150] on icon "Step 1 Step 3 Step 5 Step 7 Step 9 Step 12 Step 15 Step 18 Step 21 Step 24 Step…" at bounding box center [717, 107] width 931 height 167
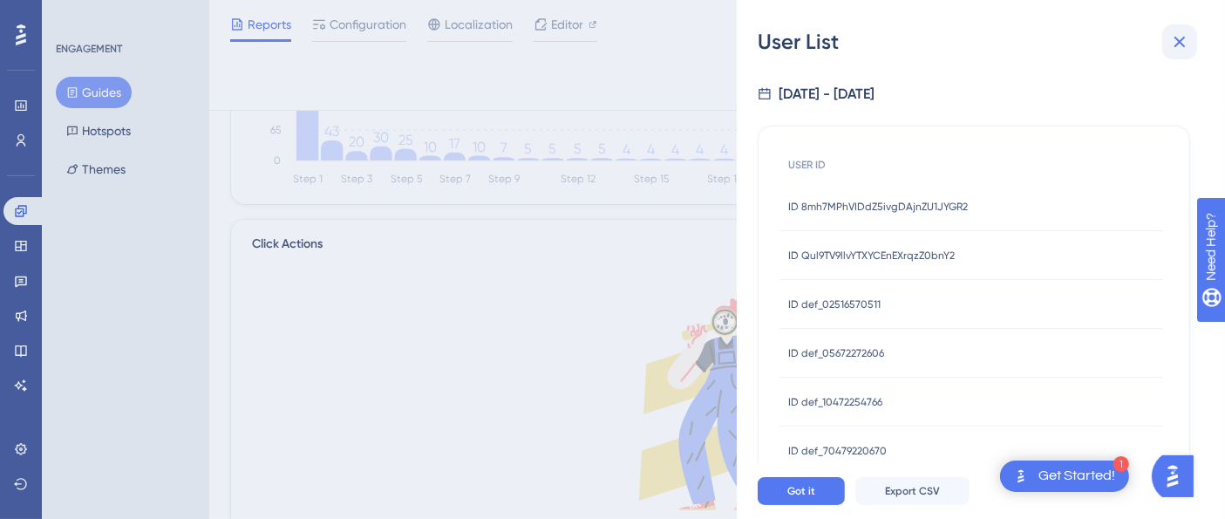
click at [1161, 46] on div "User List" at bounding box center [981, 42] width 446 height 28
click at [1181, 51] on icon at bounding box center [1179, 41] width 21 height 21
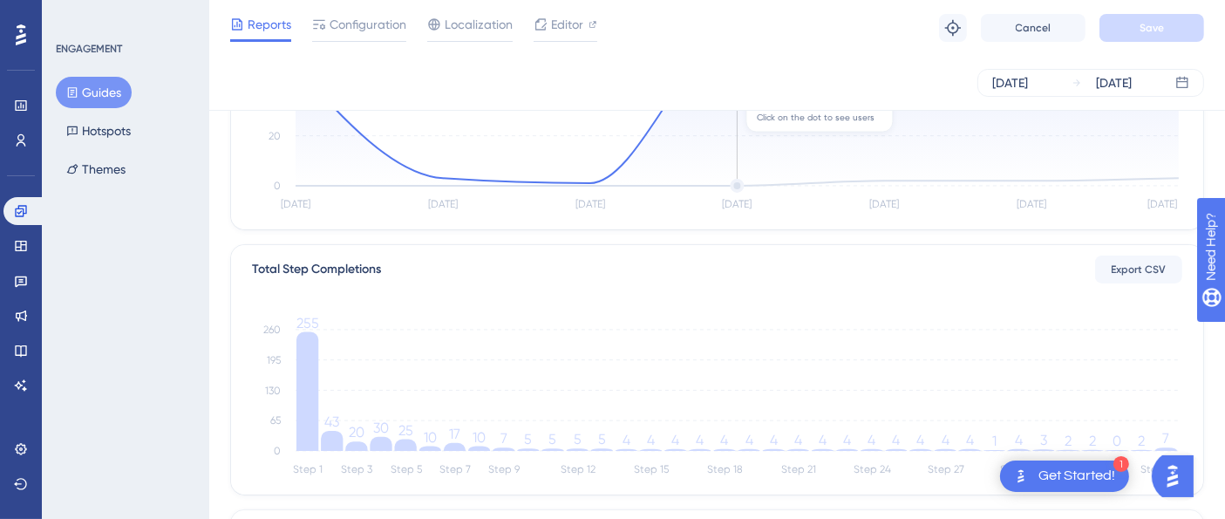
scroll to position [0, 0]
